Goal: Check status: Check status

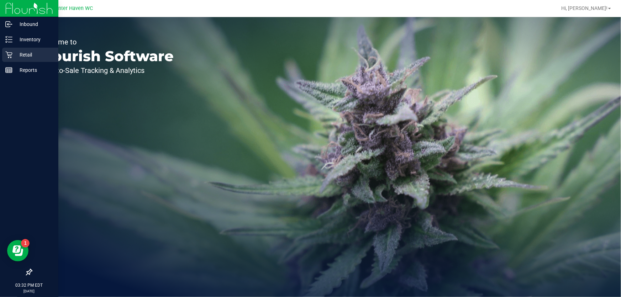
click at [14, 52] on p "Retail" at bounding box center [33, 55] width 43 height 9
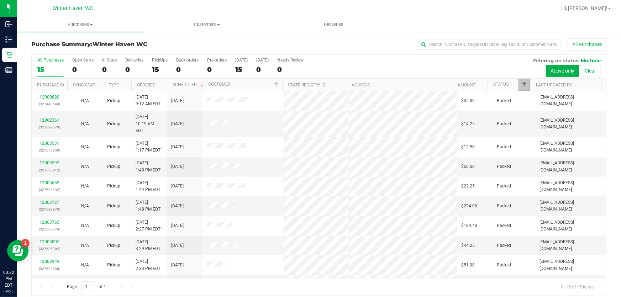
click at [522, 86] on span "Filter" at bounding box center [525, 85] width 6 height 6
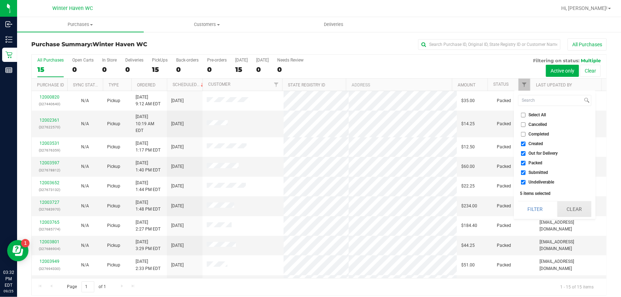
click at [579, 207] on button "Clear" at bounding box center [575, 210] width 34 height 16
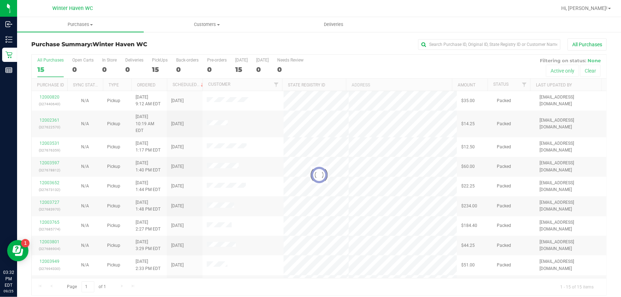
click at [520, 86] on div at bounding box center [319, 175] width 575 height 241
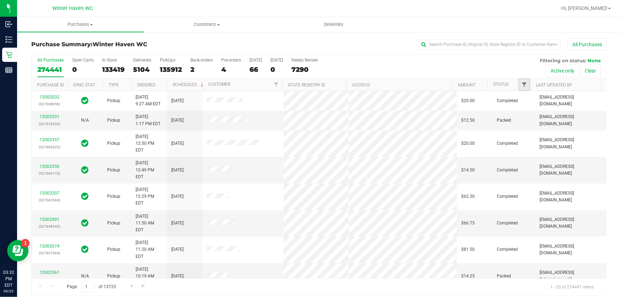
click at [522, 85] on span "Filter" at bounding box center [525, 85] width 6 height 6
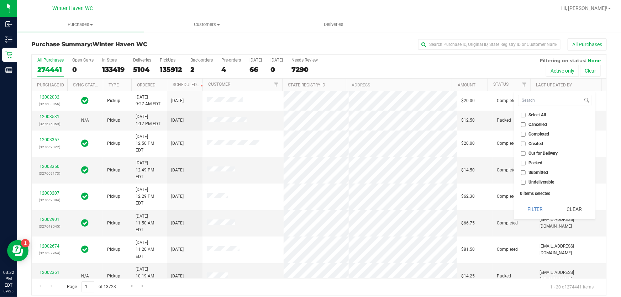
click at [525, 171] on input "Submitted" at bounding box center [523, 173] width 5 height 5
checkbox input "true"
click at [534, 205] on button "Filter" at bounding box center [536, 210] width 34 height 16
